Goal: Task Accomplishment & Management: Manage account settings

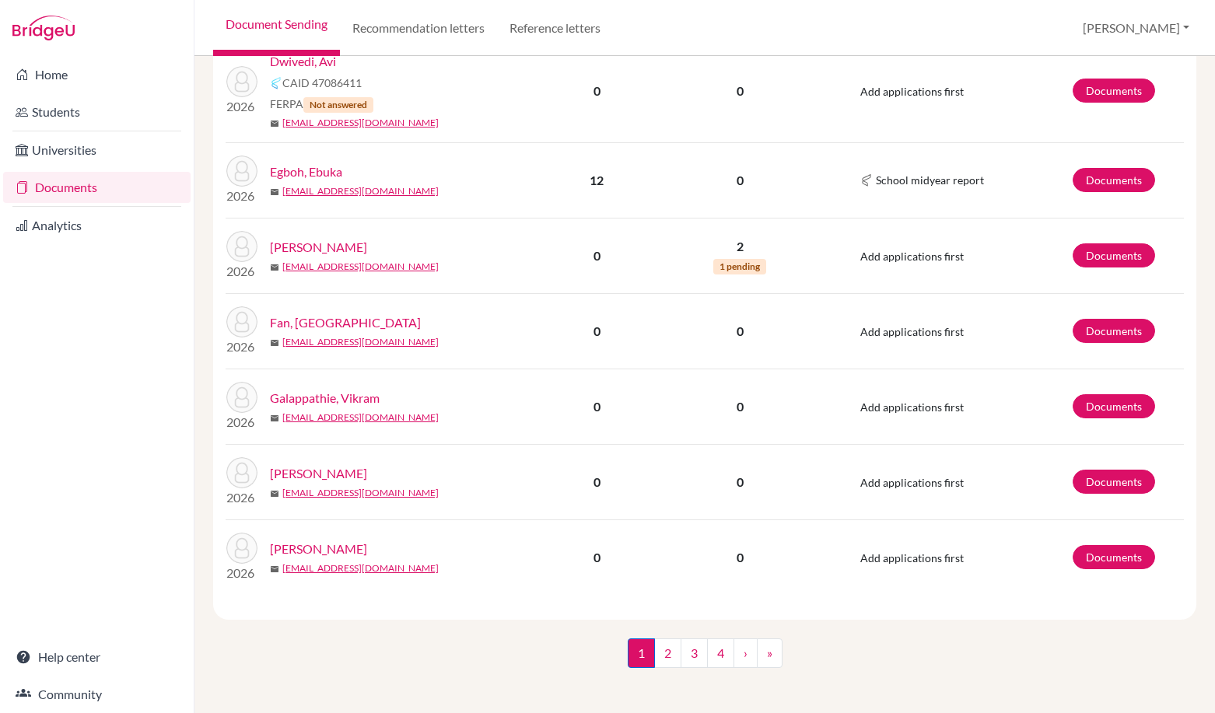
scroll to position [1579, 0]
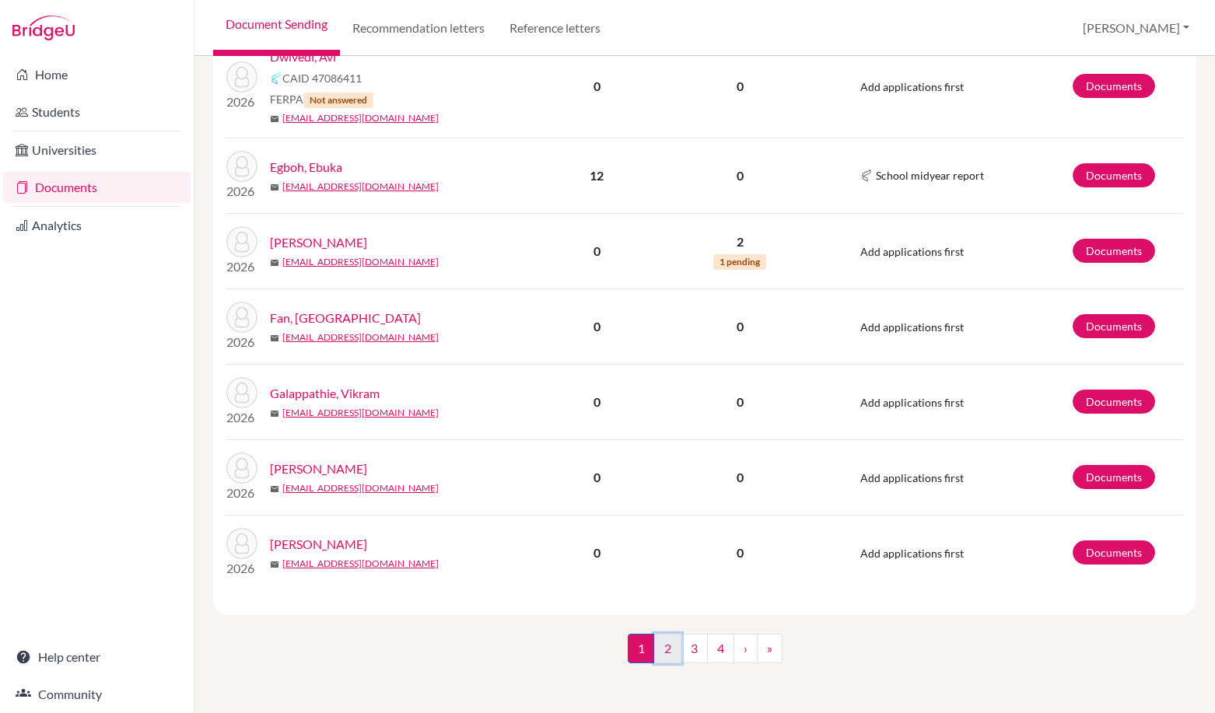
click at [664, 642] on link "2" at bounding box center [667, 649] width 27 height 30
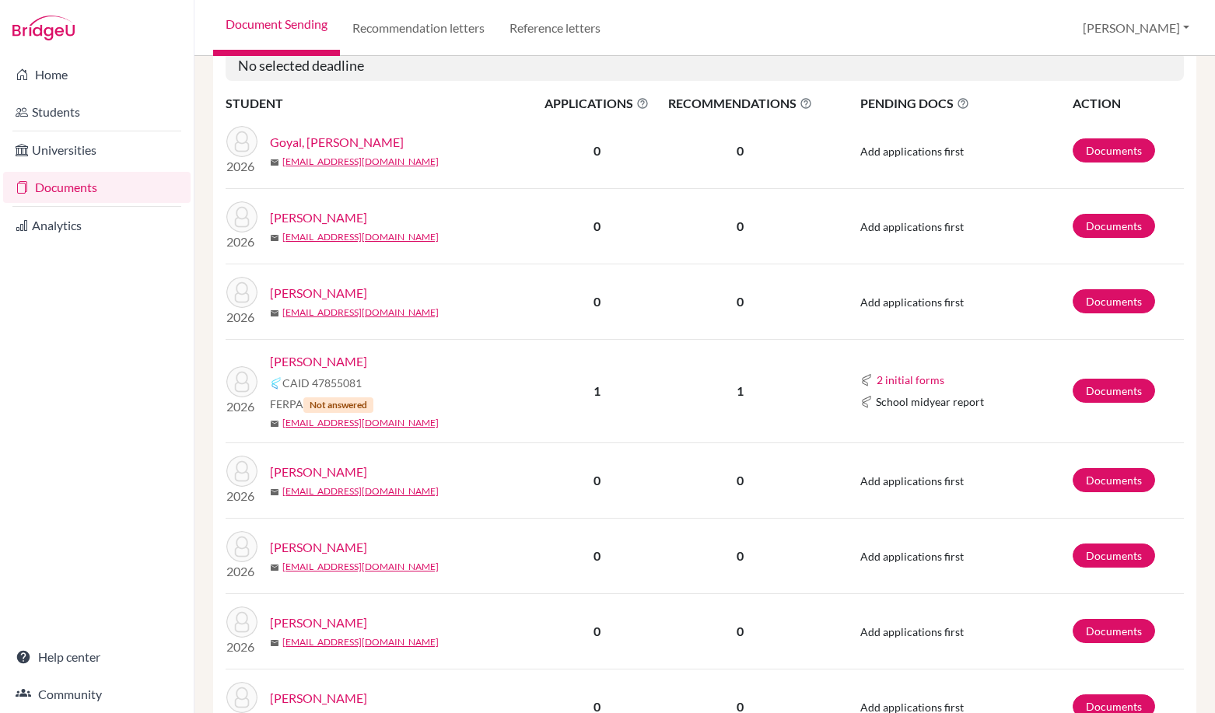
scroll to position [311, 0]
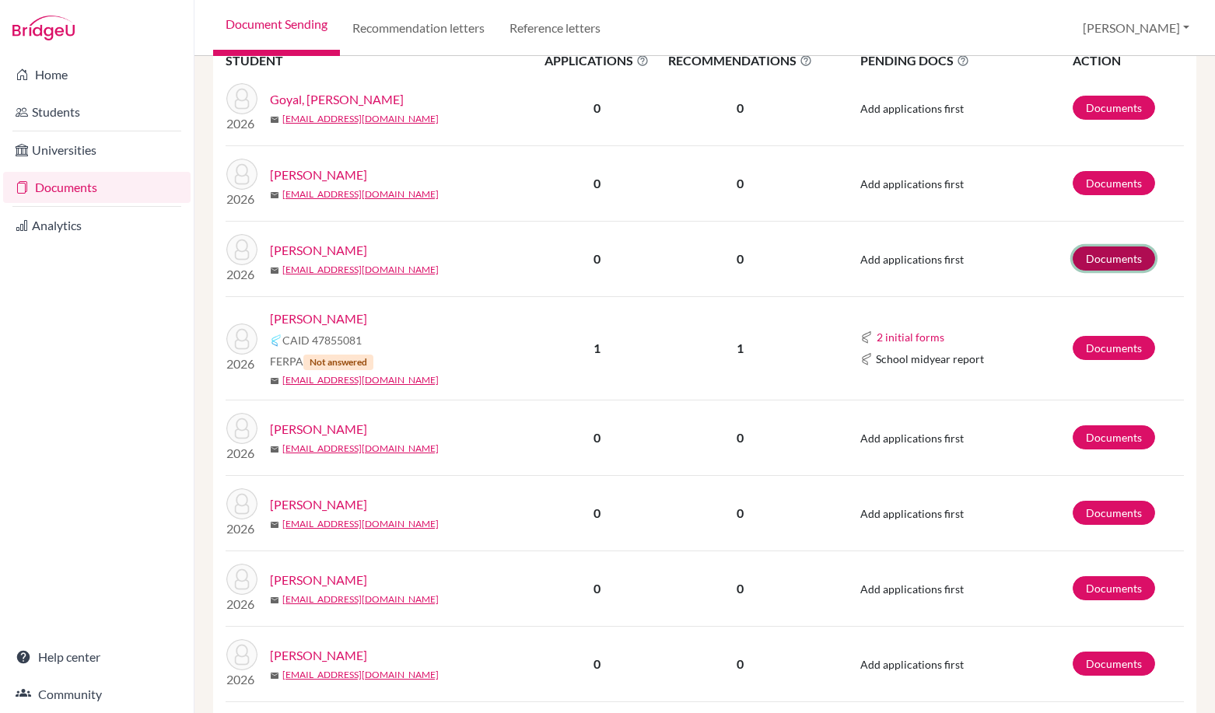
click at [1098, 249] on link "Documents" at bounding box center [1113, 259] width 82 height 24
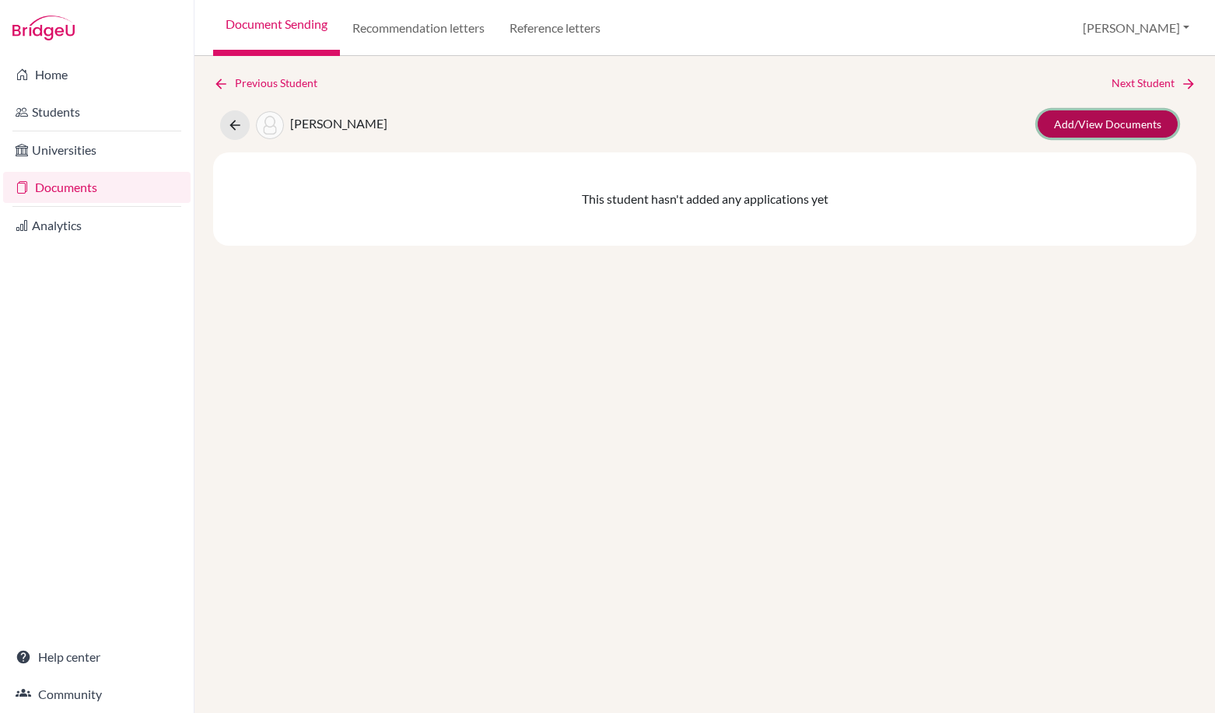
click at [1128, 116] on link "Add/View Documents" at bounding box center [1107, 123] width 140 height 27
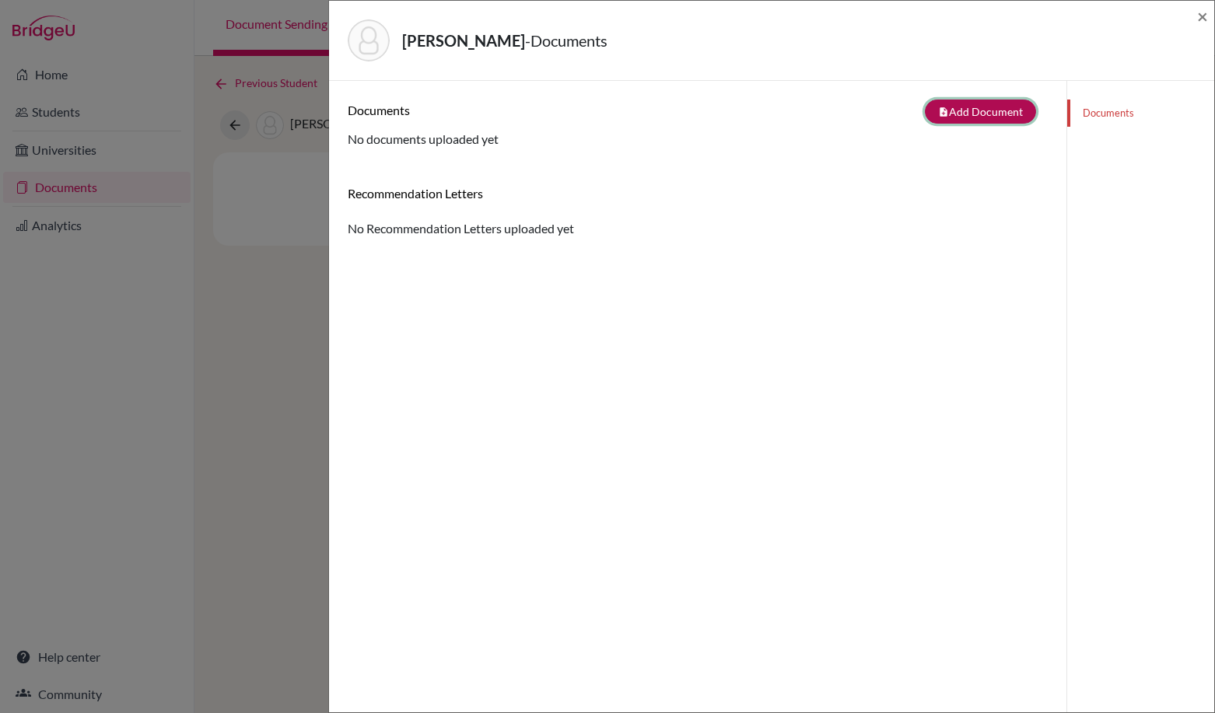
click at [972, 113] on button "note_add Add Document" at bounding box center [980, 112] width 111 height 24
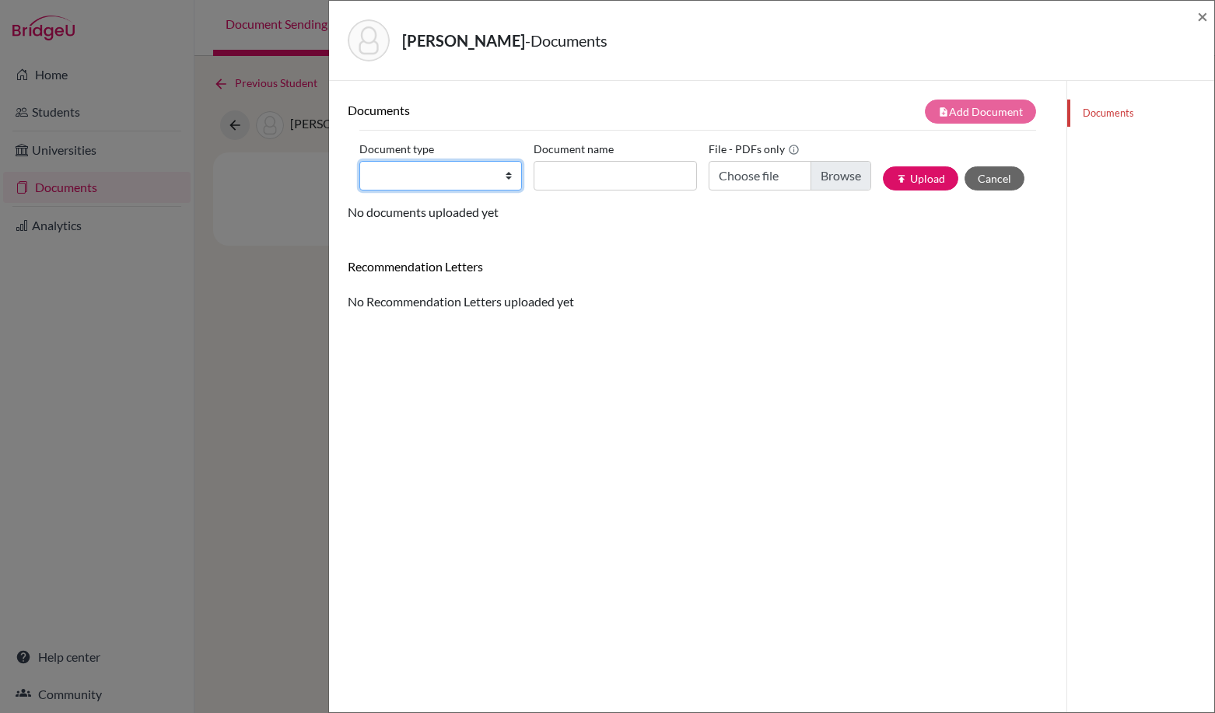
click at [443, 174] on select "Change explanation for Common App reports Counselor recommendation Internationa…" at bounding box center [440, 176] width 163 height 30
select select "5"
click at [359, 161] on select "Change explanation for Common App reports Counselor recommendation Internationa…" at bounding box center [440, 176] width 163 height 30
click at [593, 177] on input "Recommender's name" at bounding box center [614, 176] width 163 height 30
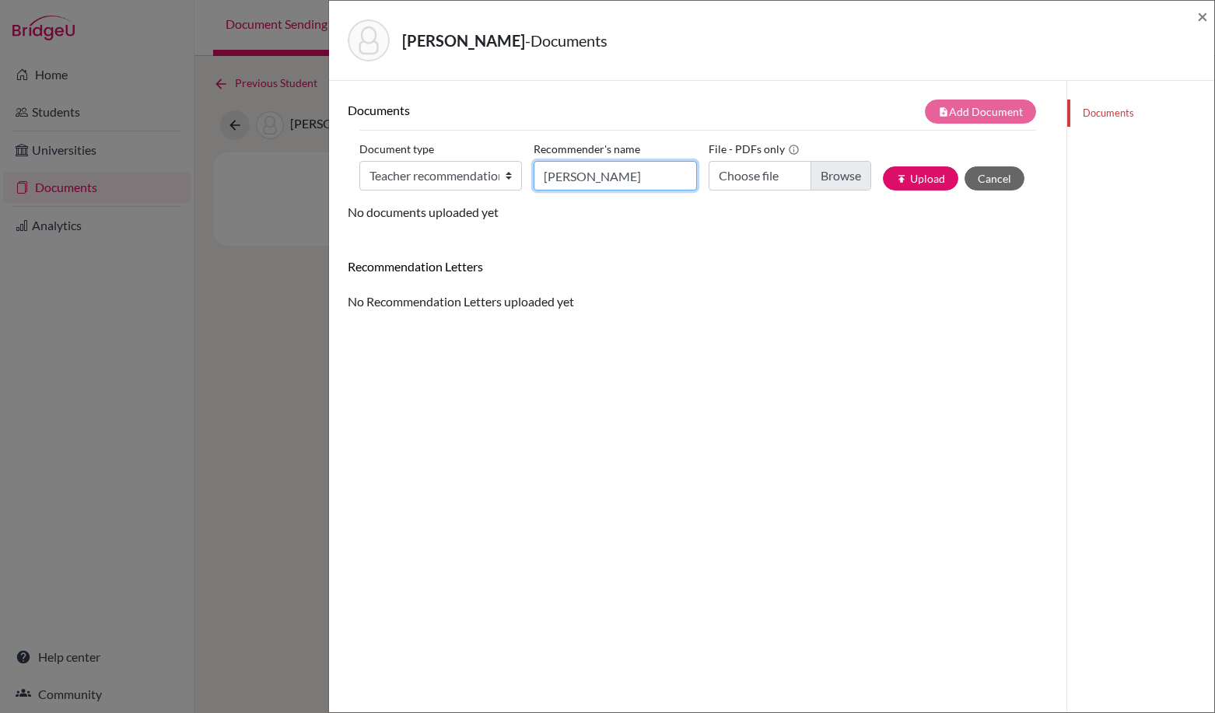
type input "Simon Parsons"
click at [812, 179] on input "Choose file" at bounding box center [789, 176] width 163 height 30
type input "C:\fakepath\Teymour H teacher rec letter.pdf"
click at [922, 179] on button "publish Upload" at bounding box center [920, 178] width 75 height 24
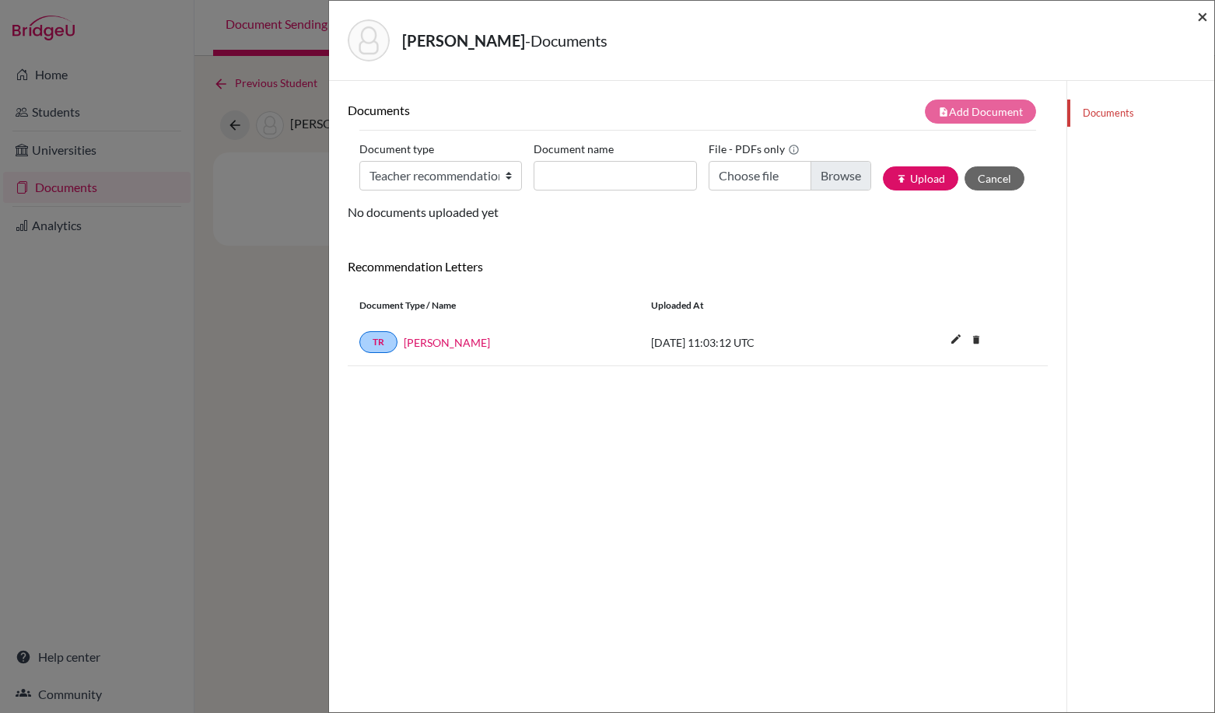
click at [1205, 17] on span "×" at bounding box center [1202, 16] width 11 height 23
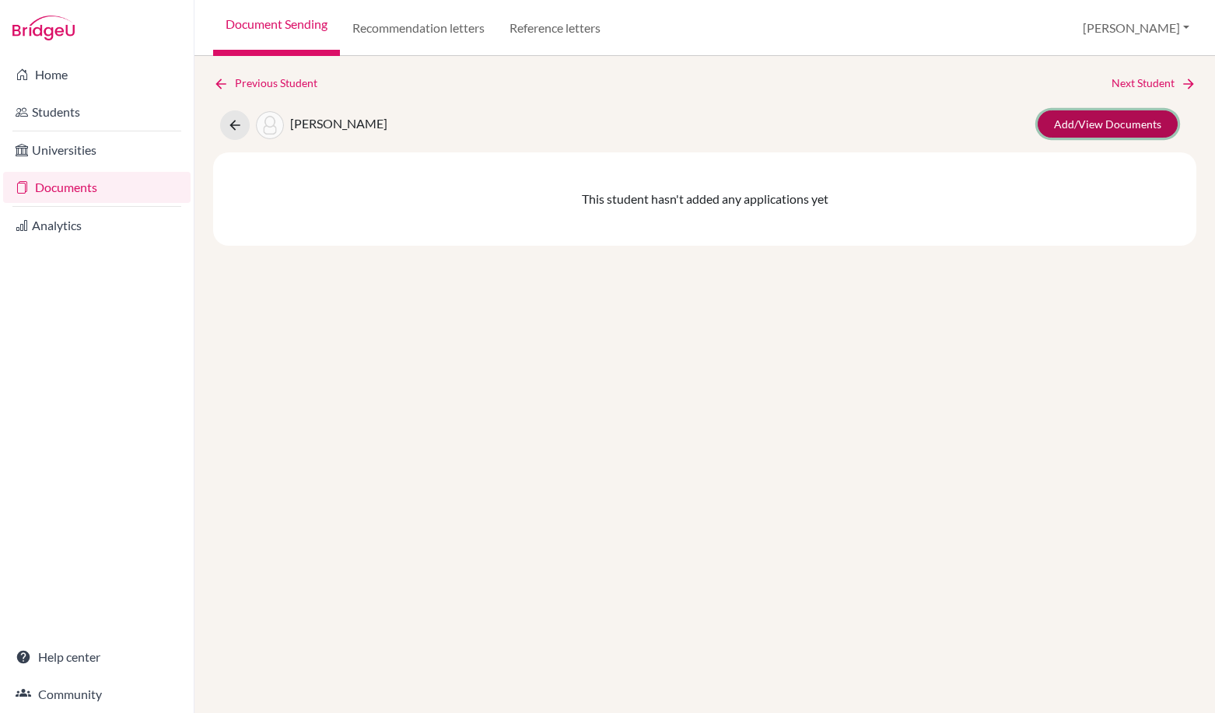
click at [1100, 120] on link "Add/View Documents" at bounding box center [1107, 123] width 140 height 27
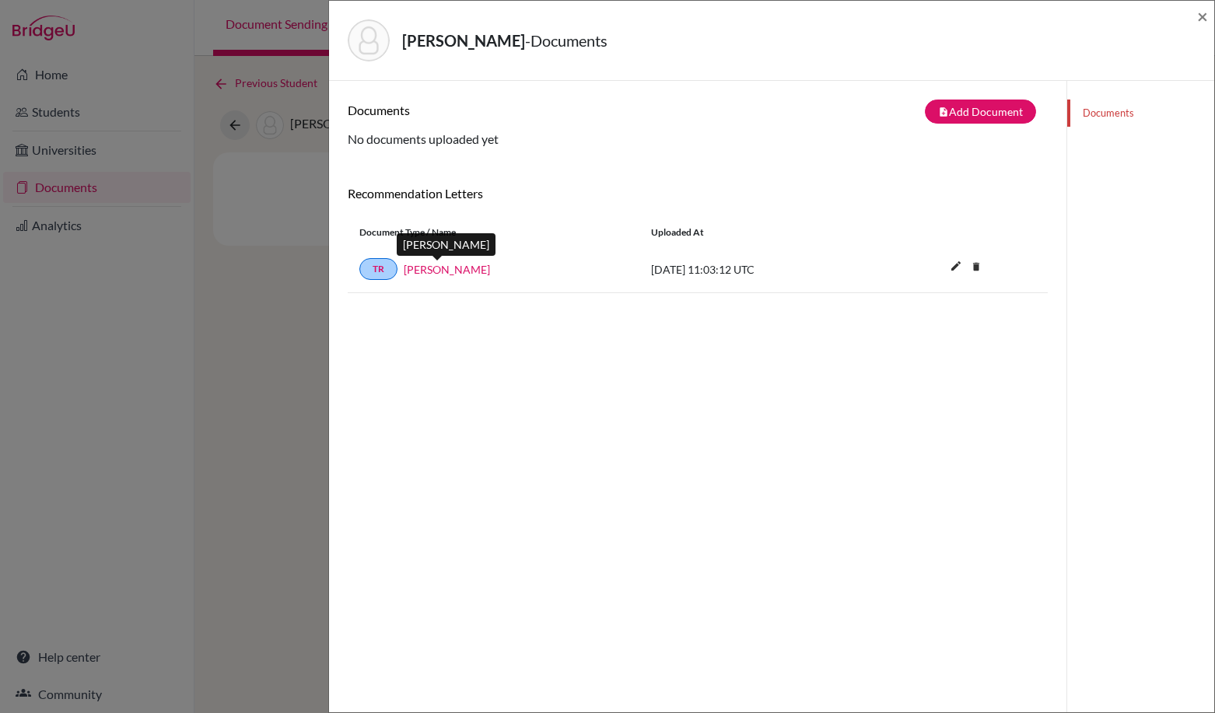
click at [454, 274] on link "Simon Parsons" at bounding box center [447, 269] width 86 height 16
click at [365, 261] on link "TR" at bounding box center [378, 269] width 38 height 22
click at [1199, 19] on span "×" at bounding box center [1202, 16] width 11 height 23
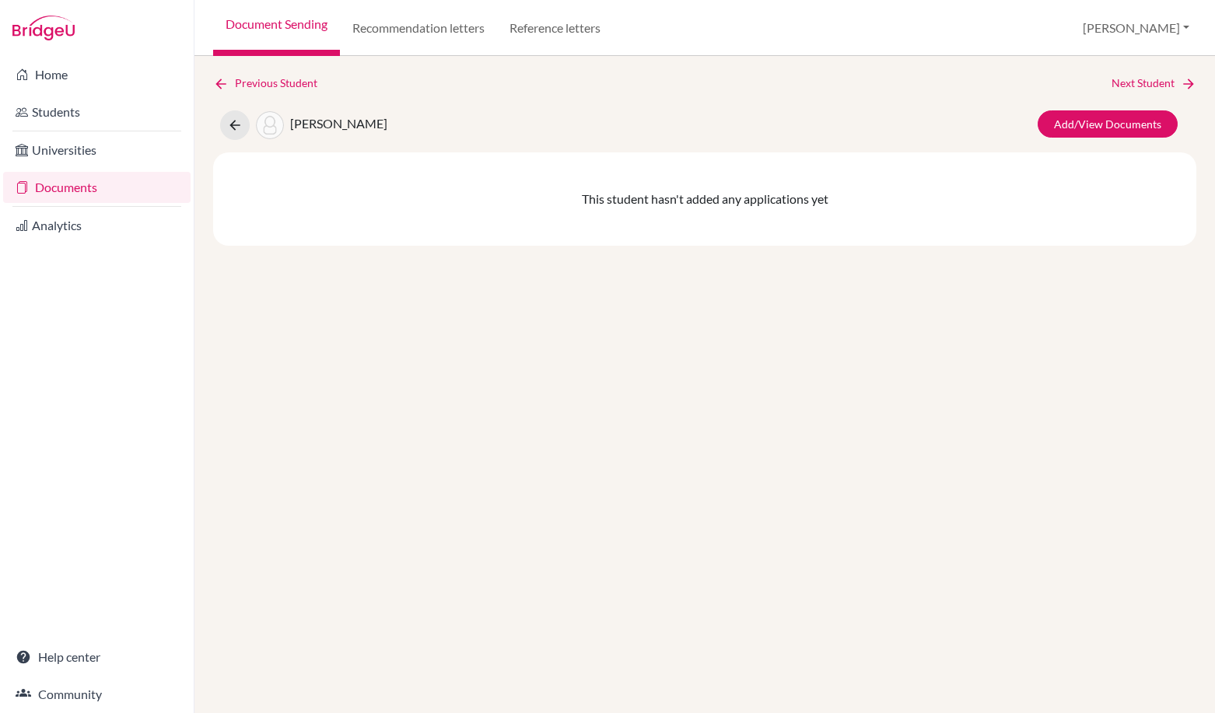
click at [970, 311] on div "Previous Student Next Student Harandi, Teymour Add/View Documents This student …" at bounding box center [704, 384] width 1020 height 657
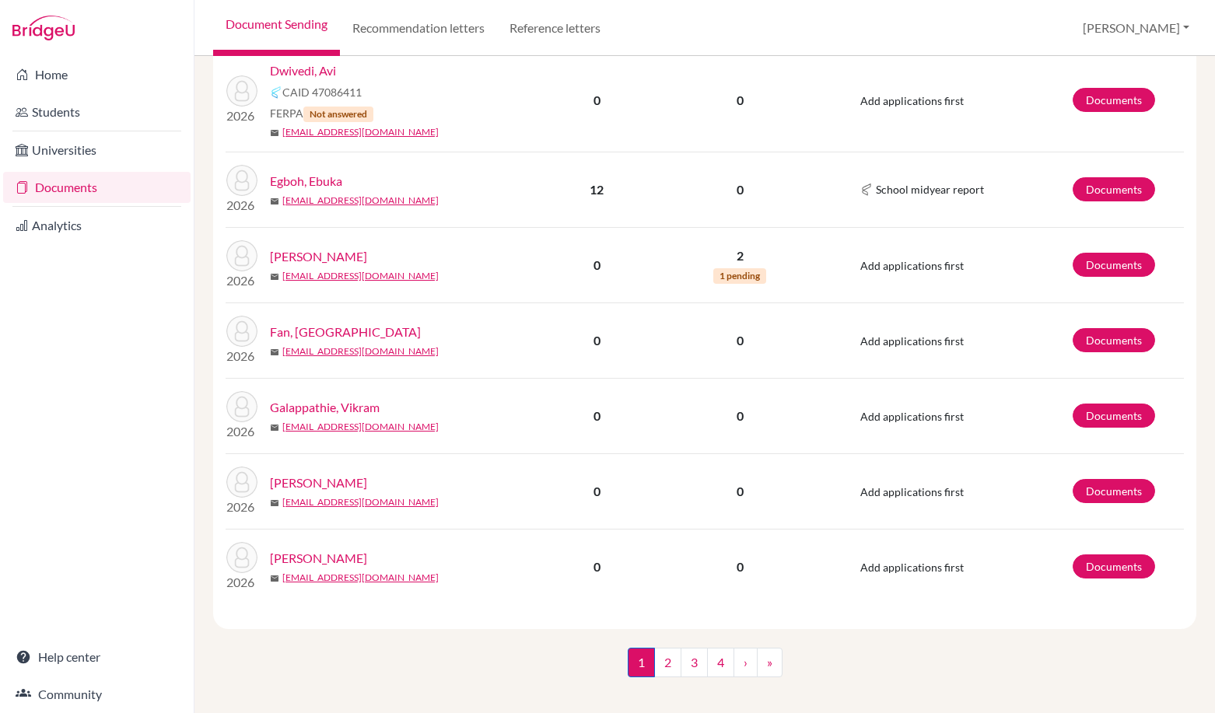
scroll to position [1579, 0]
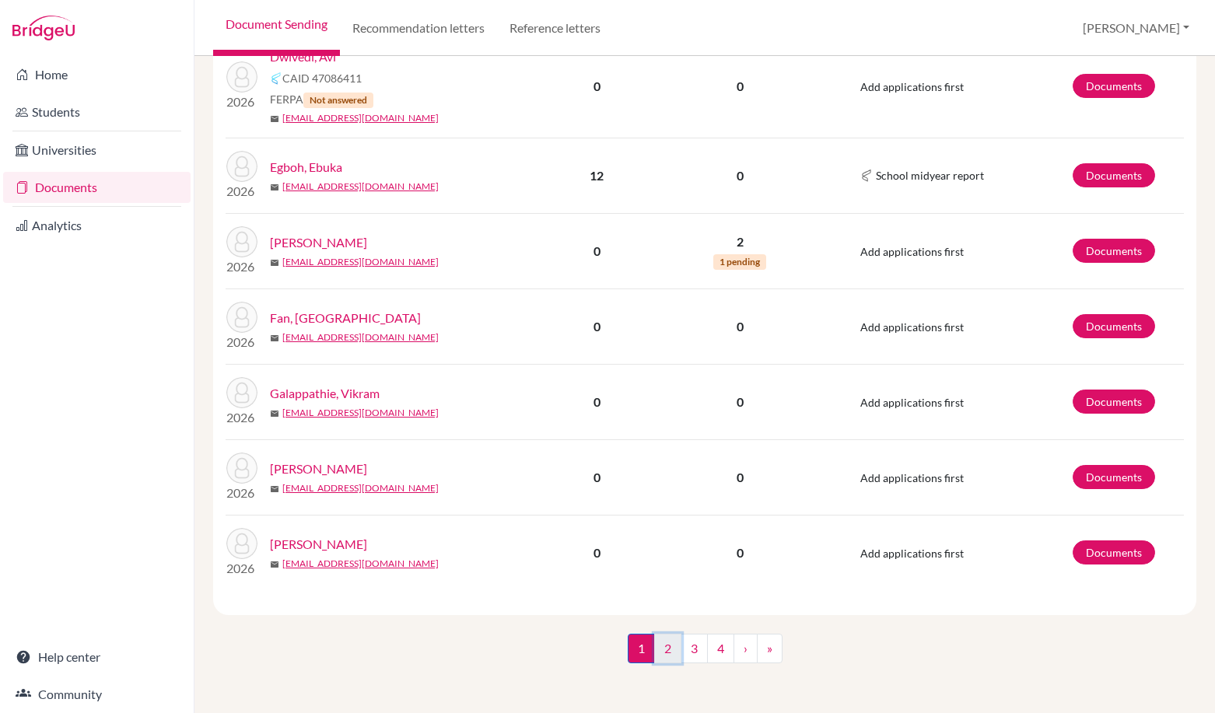
click at [656, 651] on link "2" at bounding box center [667, 649] width 27 height 30
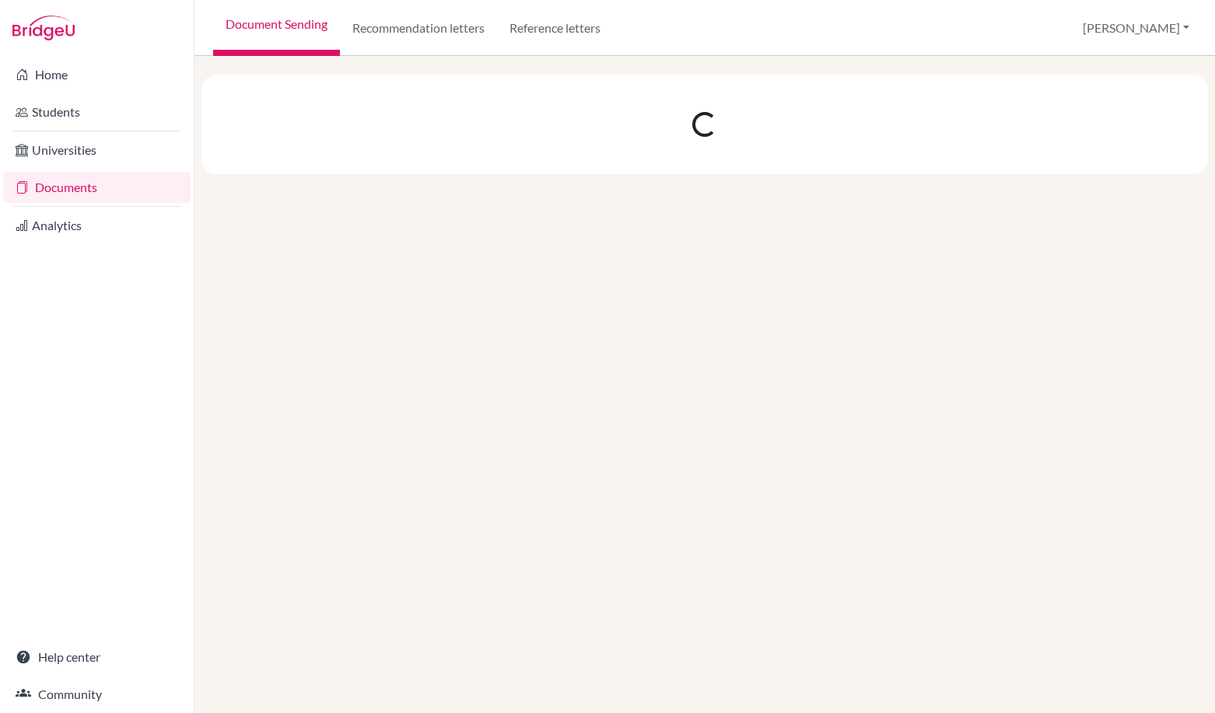
scroll to position [0, 0]
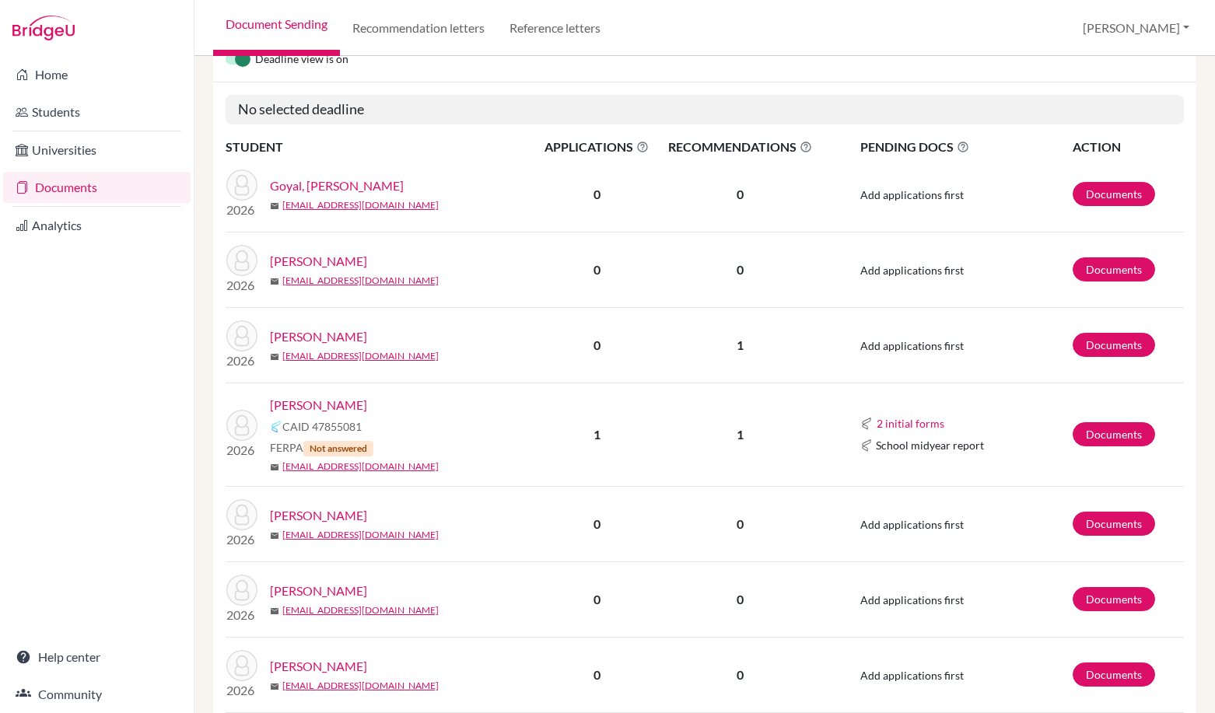
scroll to position [233, 0]
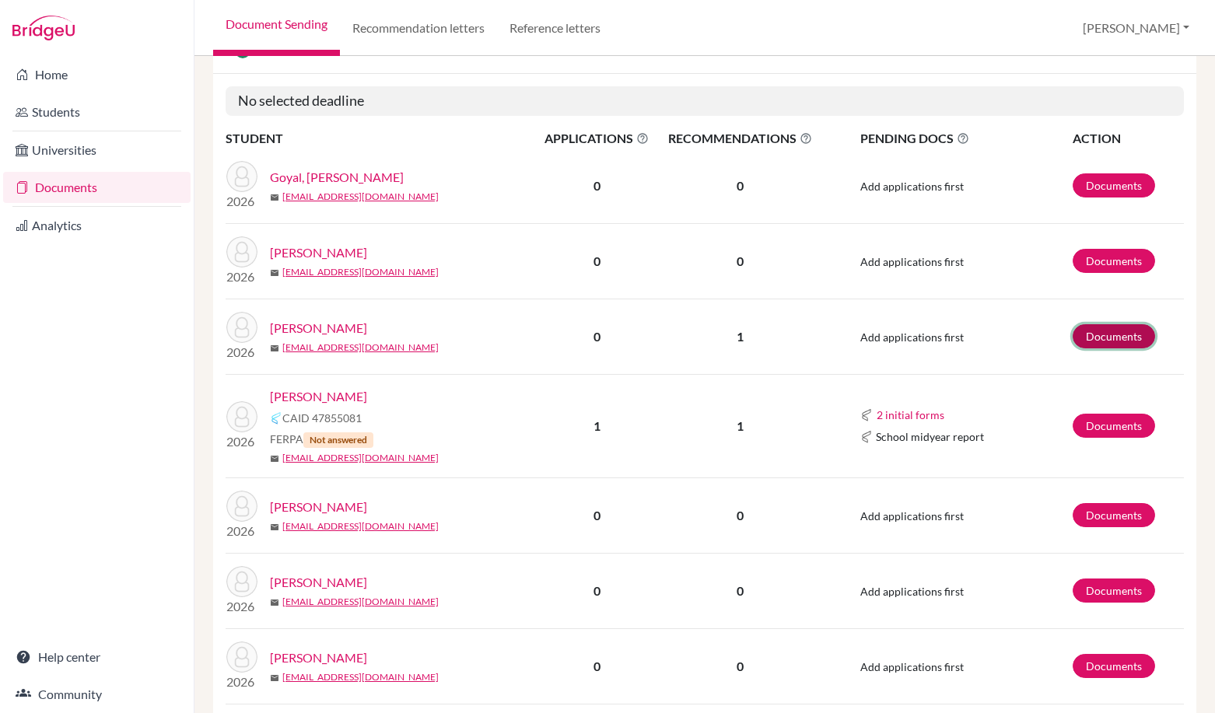
click at [1104, 324] on link "Documents" at bounding box center [1113, 336] width 82 height 24
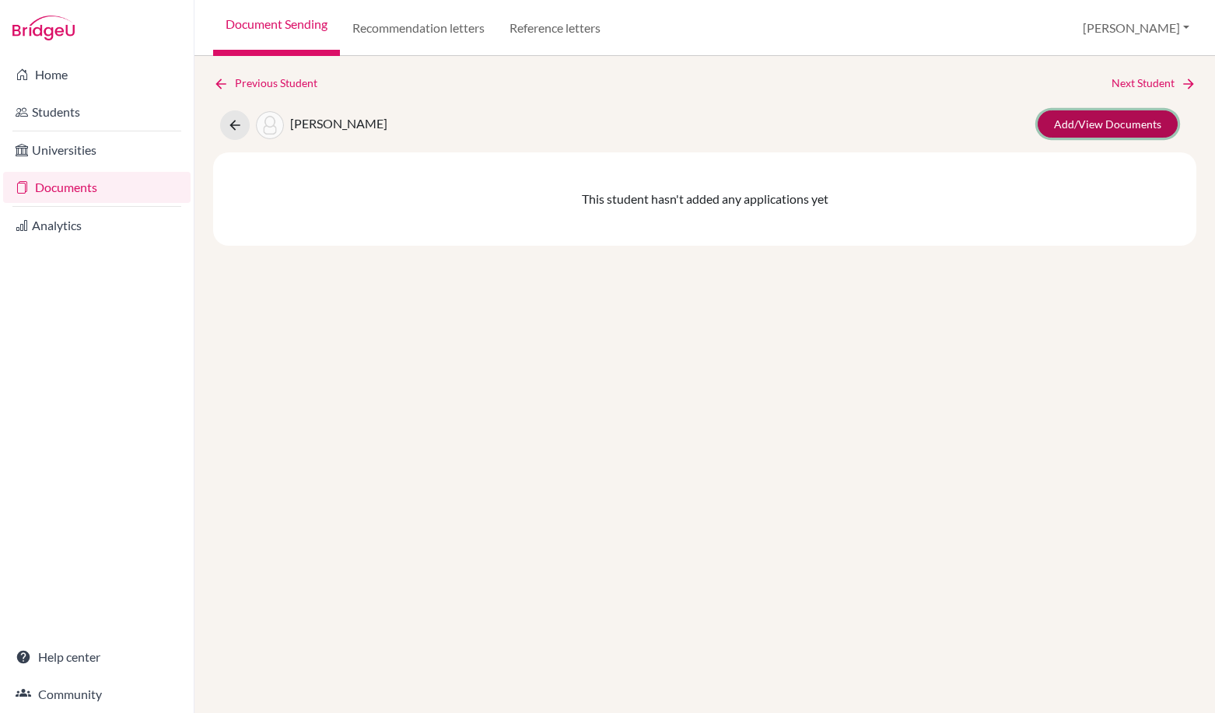
click at [1128, 121] on link "Add/View Documents" at bounding box center [1107, 123] width 140 height 27
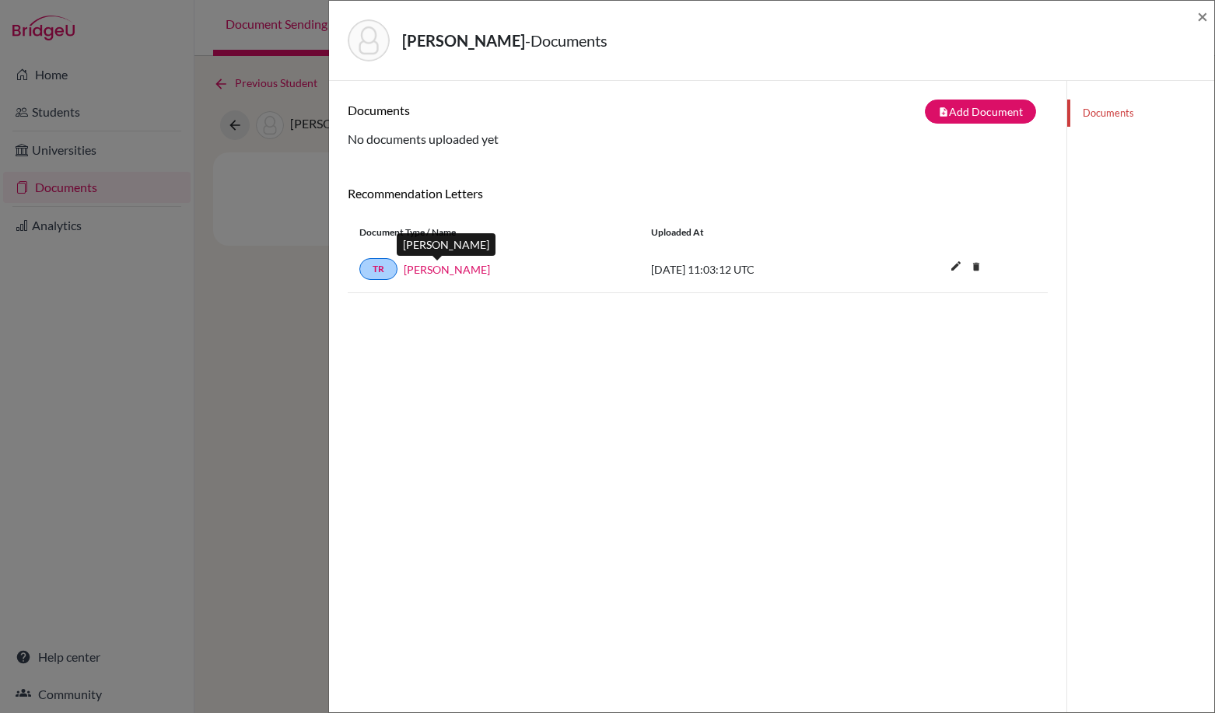
click at [463, 271] on link "Simon Parsons" at bounding box center [447, 269] width 86 height 16
click at [1210, 13] on div "Harandi, Teymour - Documents ×" at bounding box center [771, 41] width 885 height 80
click at [1205, 12] on span "×" at bounding box center [1202, 16] width 11 height 23
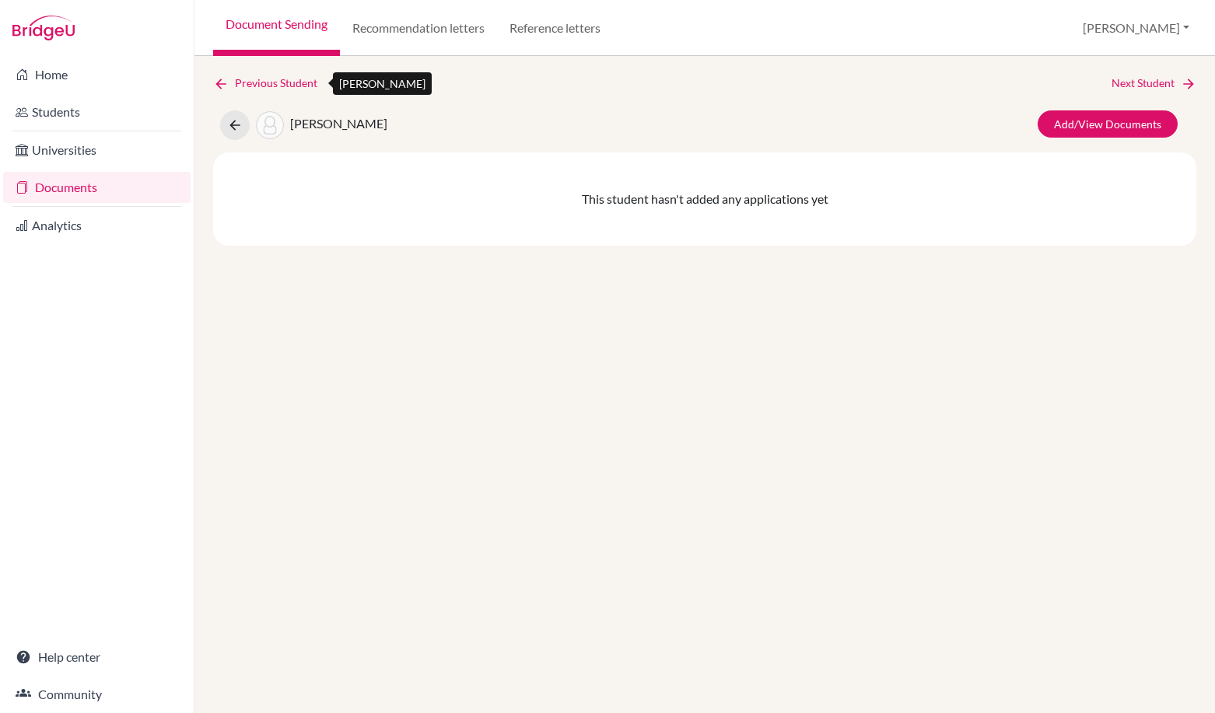
click at [293, 80] on link "Previous Student" at bounding box center [271, 83] width 117 height 17
click at [271, 85] on link "Previous Student" at bounding box center [271, 83] width 117 height 17
click at [82, 181] on link "Documents" at bounding box center [96, 187] width 187 height 31
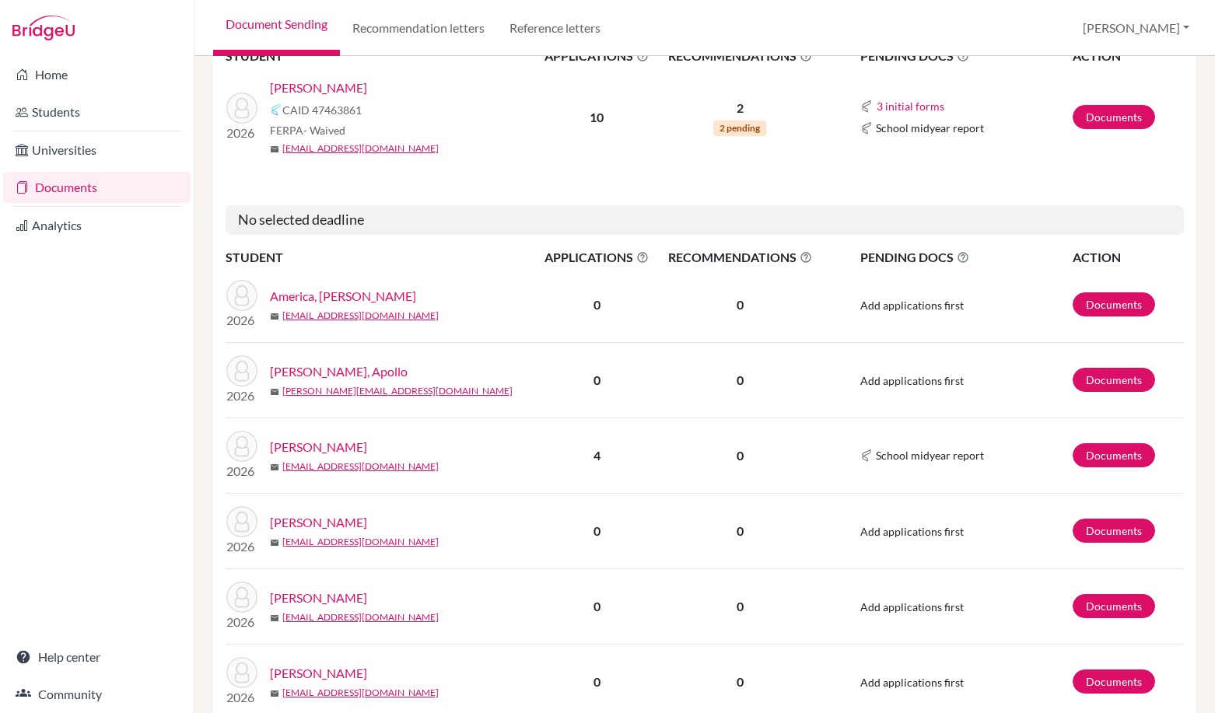
scroll to position [544, 0]
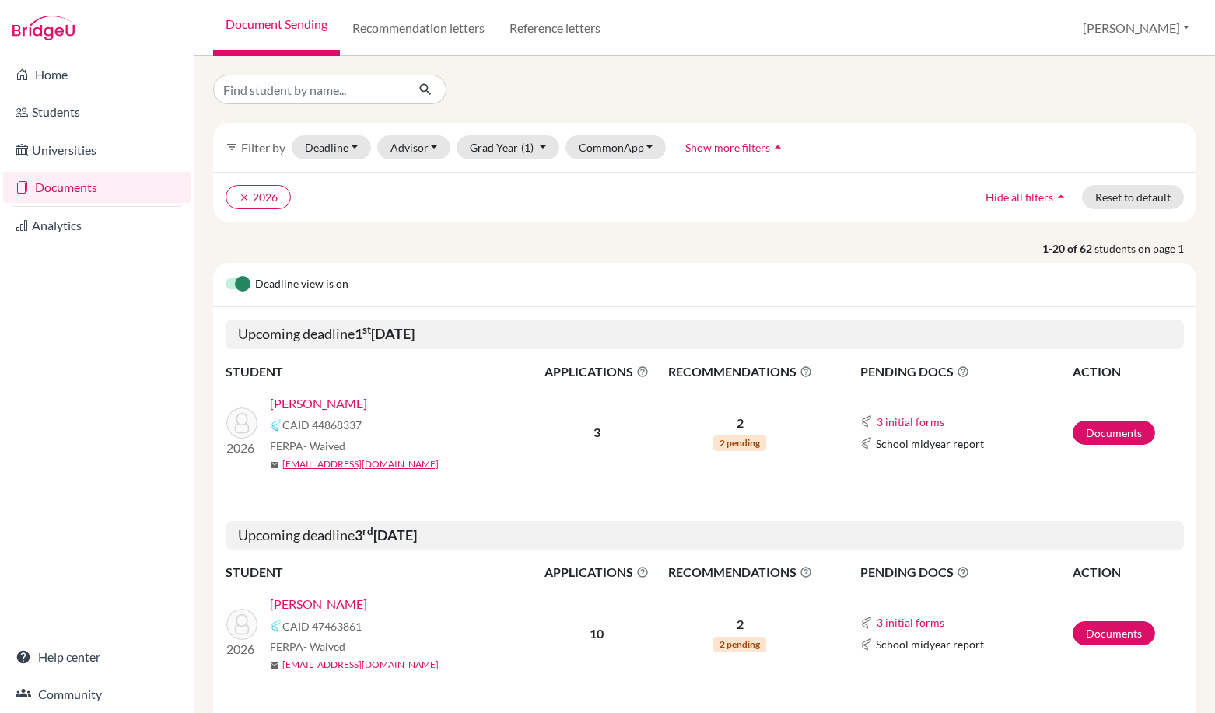
scroll to position [156, 0]
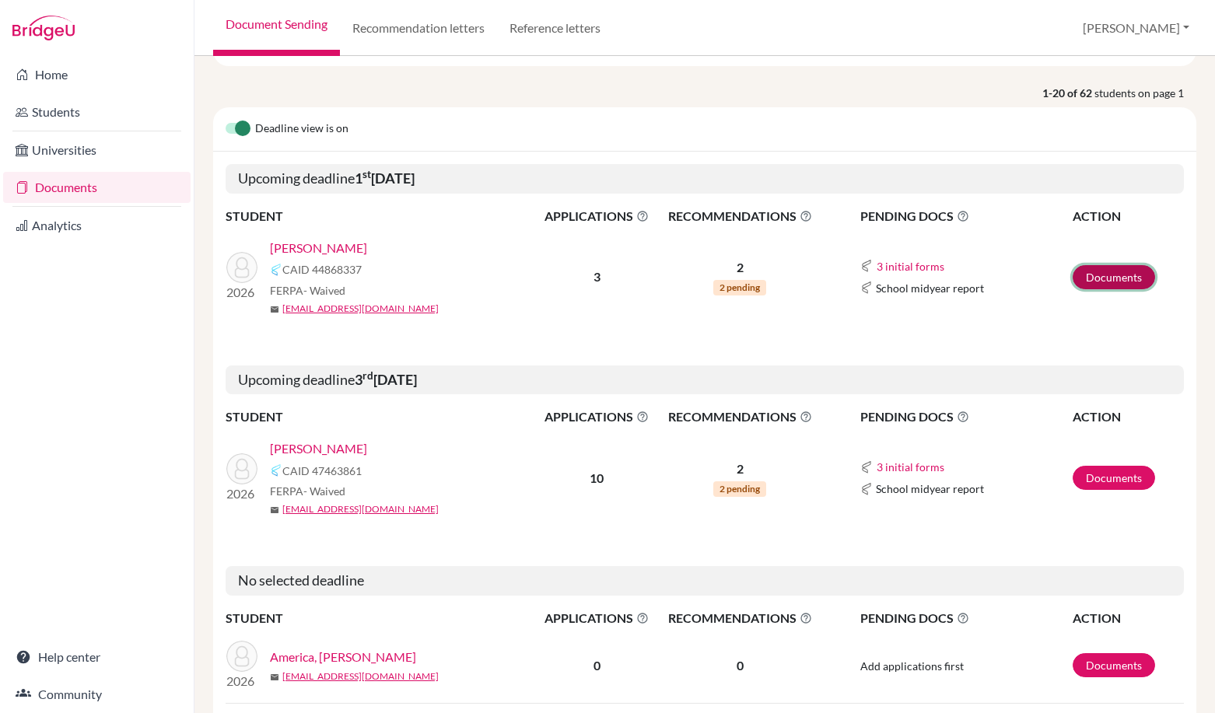
click at [1125, 280] on link "Documents" at bounding box center [1113, 277] width 82 height 24
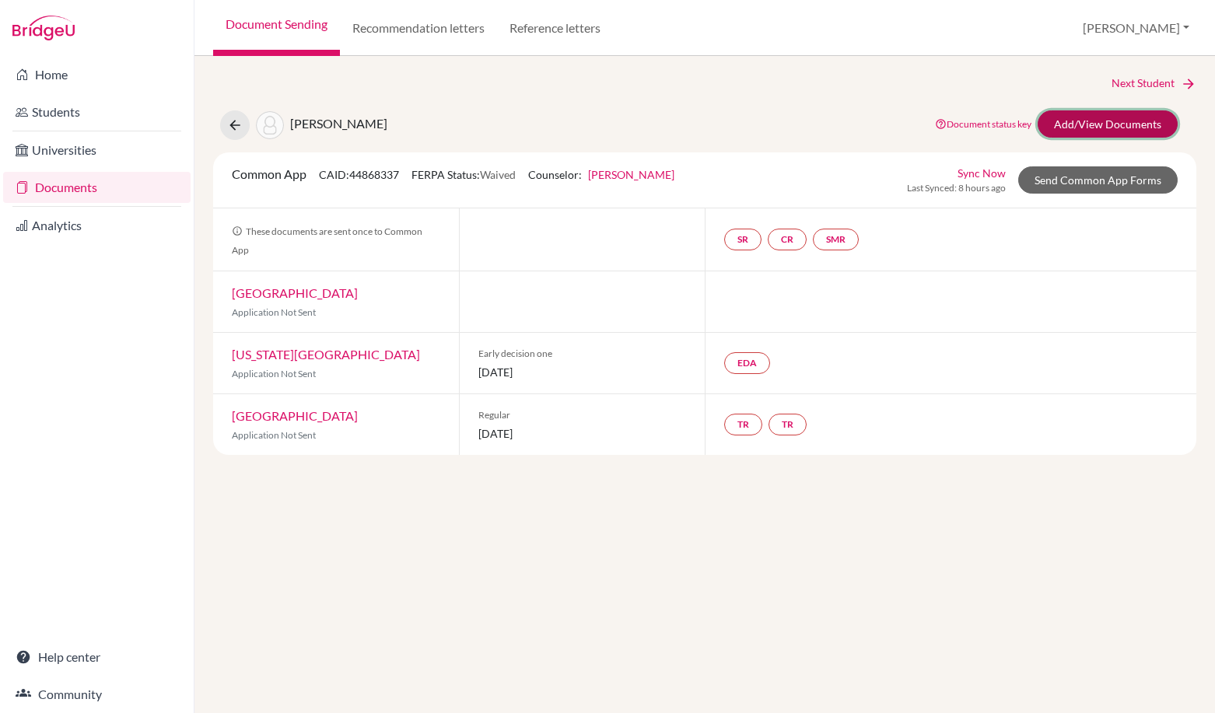
click at [1127, 132] on link "Add/View Documents" at bounding box center [1107, 123] width 140 height 27
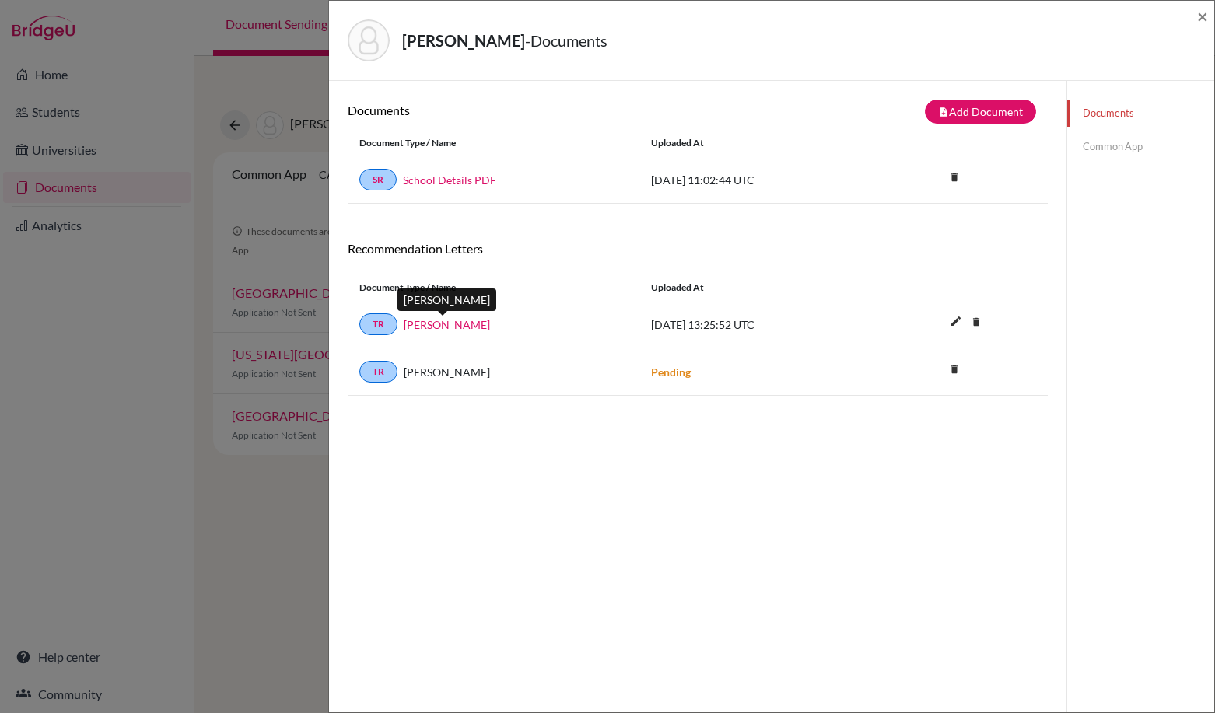
click at [463, 318] on link "[PERSON_NAME]" at bounding box center [447, 324] width 86 height 16
click at [964, 321] on icon "delete" at bounding box center [975, 321] width 23 height 23
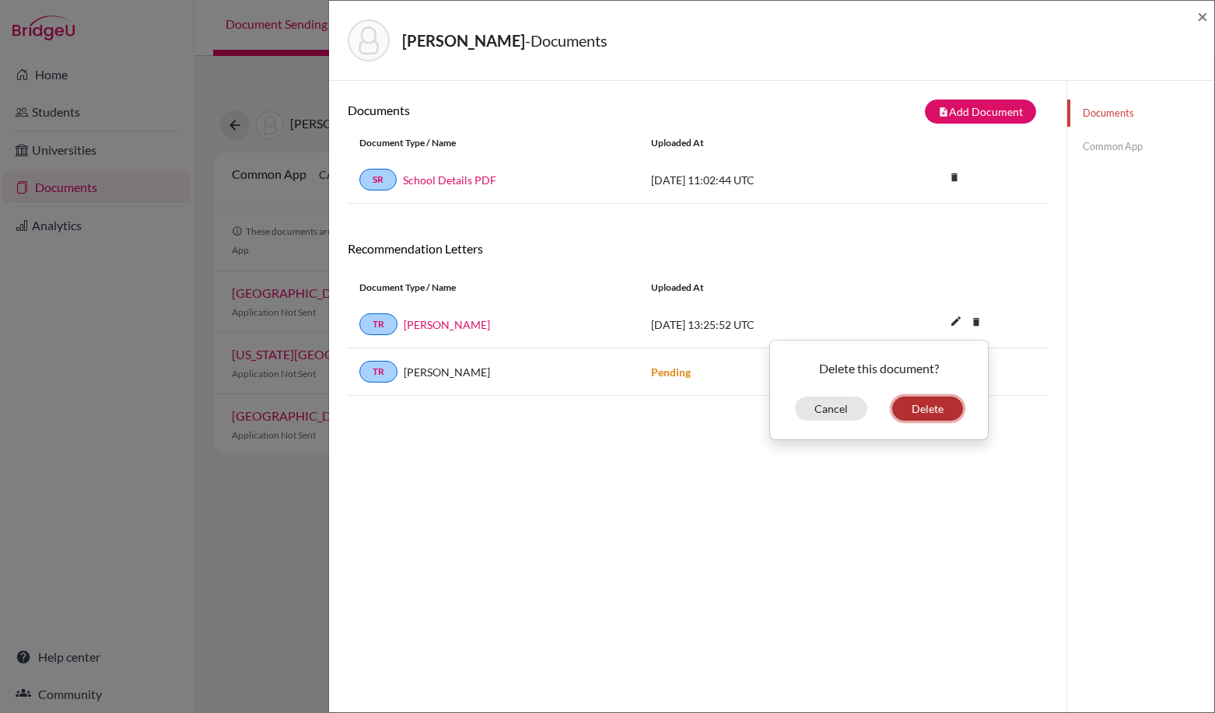
click at [906, 409] on button "Delete" at bounding box center [927, 409] width 71 height 24
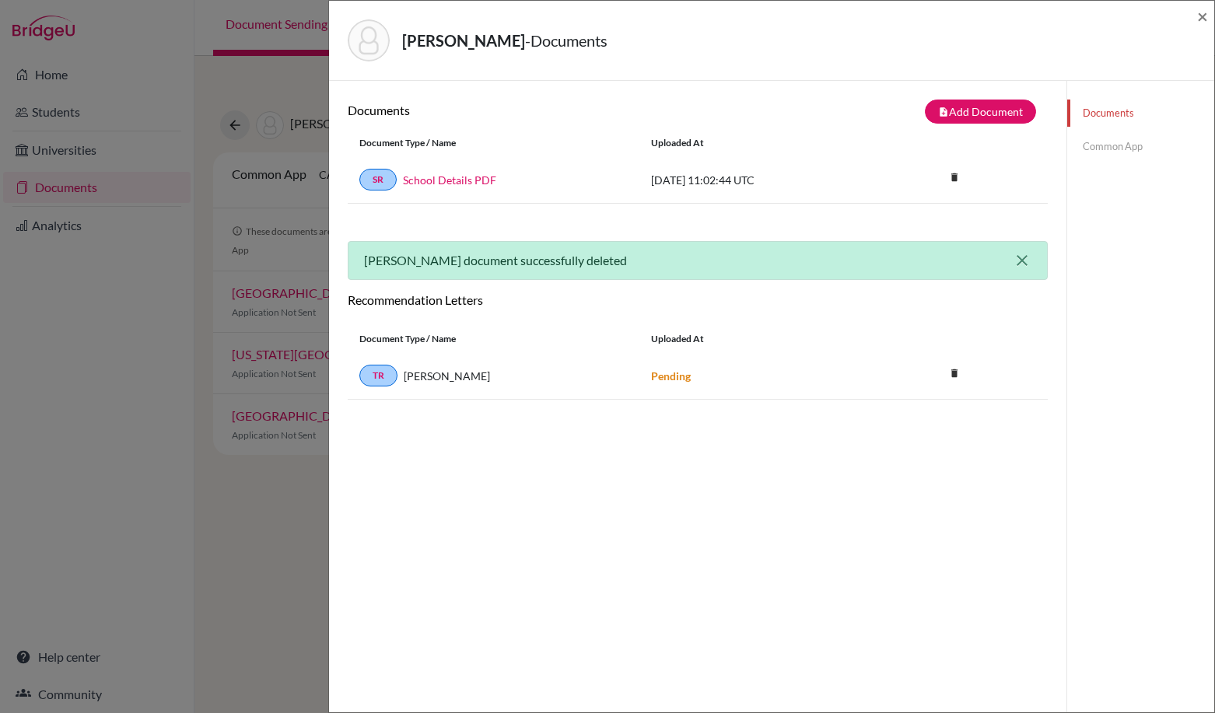
click at [1012, 261] on icon "close" at bounding box center [1021, 260] width 19 height 19
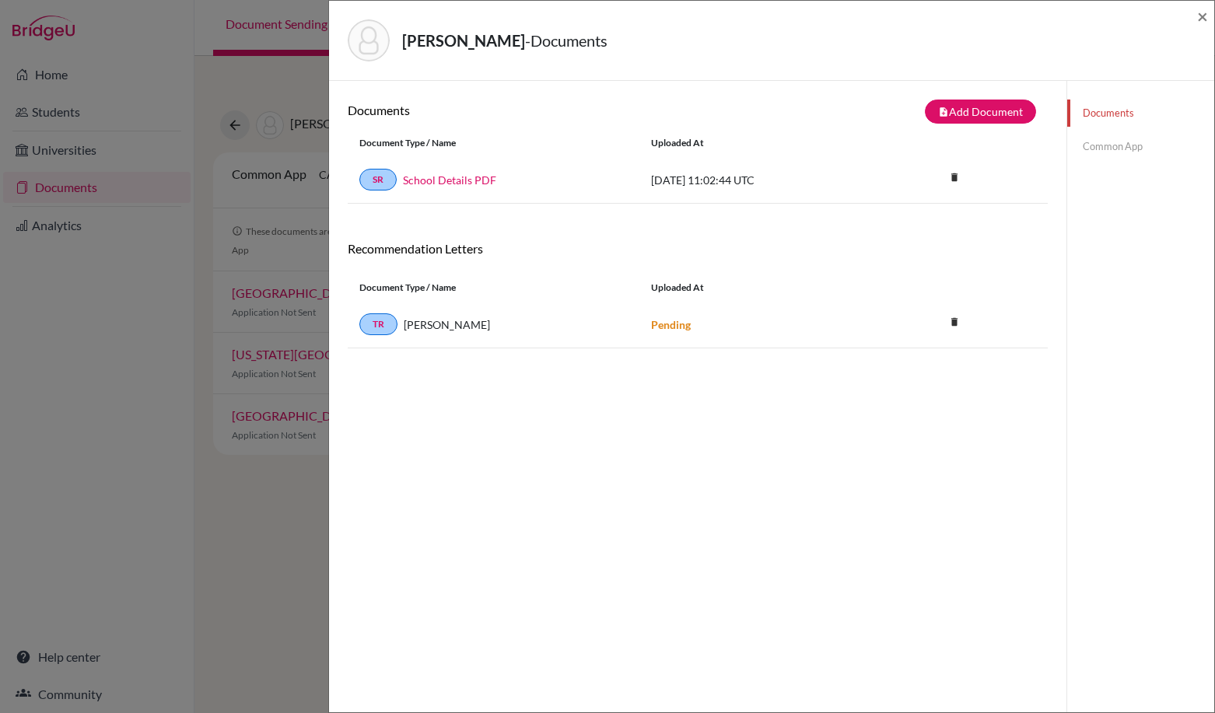
click at [1196, 16] on div "[PERSON_NAME] - Documents ×" at bounding box center [771, 40] width 872 height 67
click at [1201, 18] on span "×" at bounding box center [1202, 16] width 11 height 23
